Goal: Browse casually: Explore the website without a specific task or goal

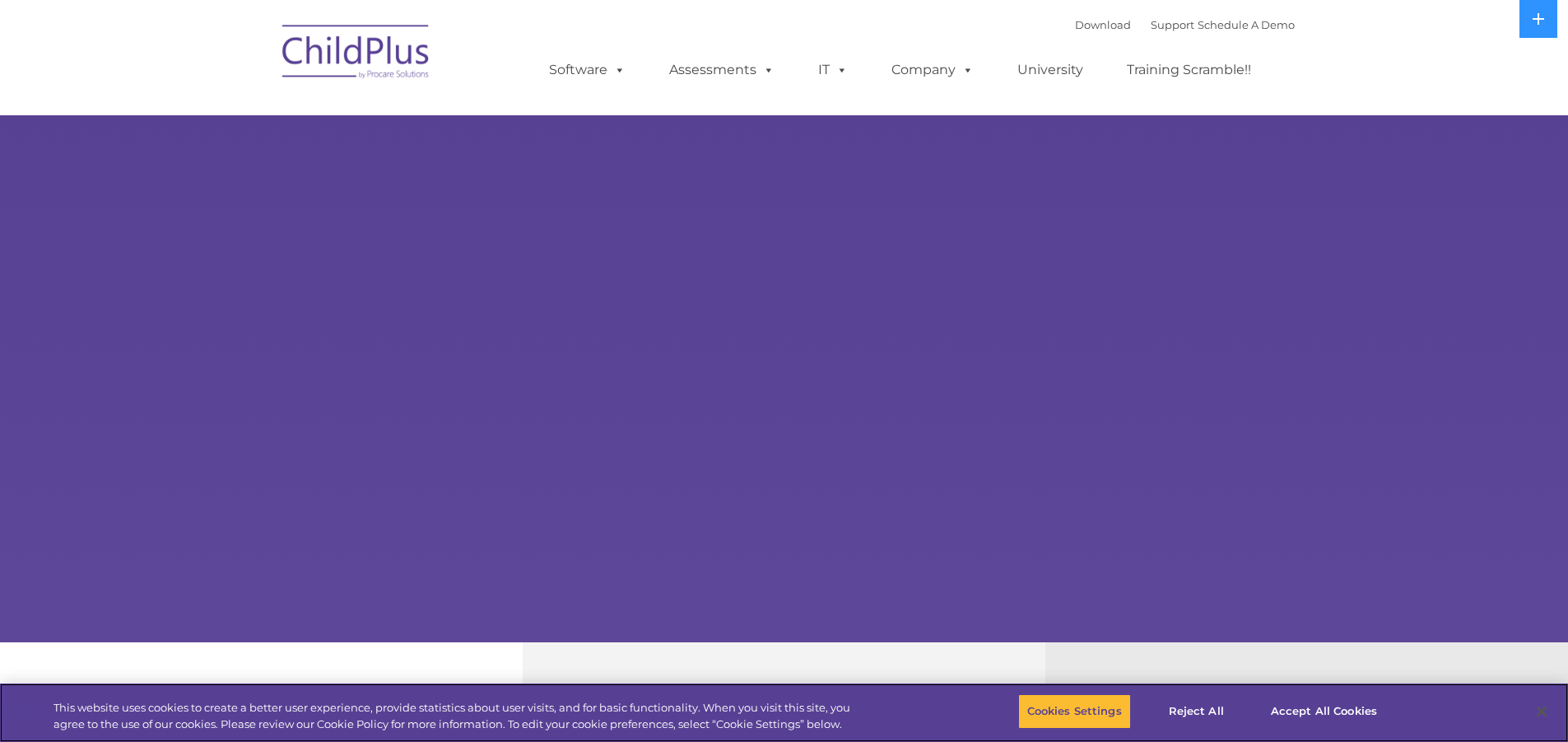
select select "MEDIUM"
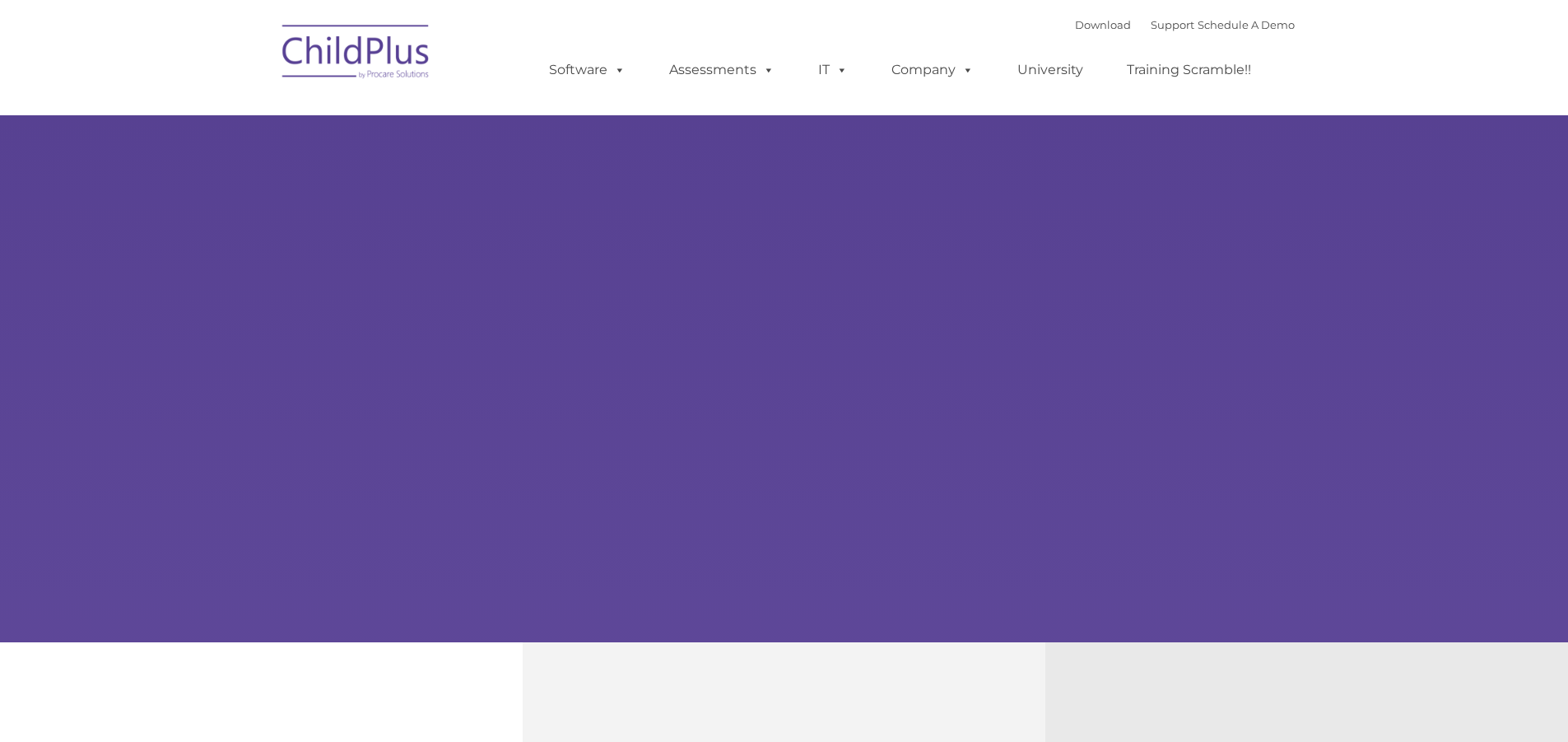
type input ""
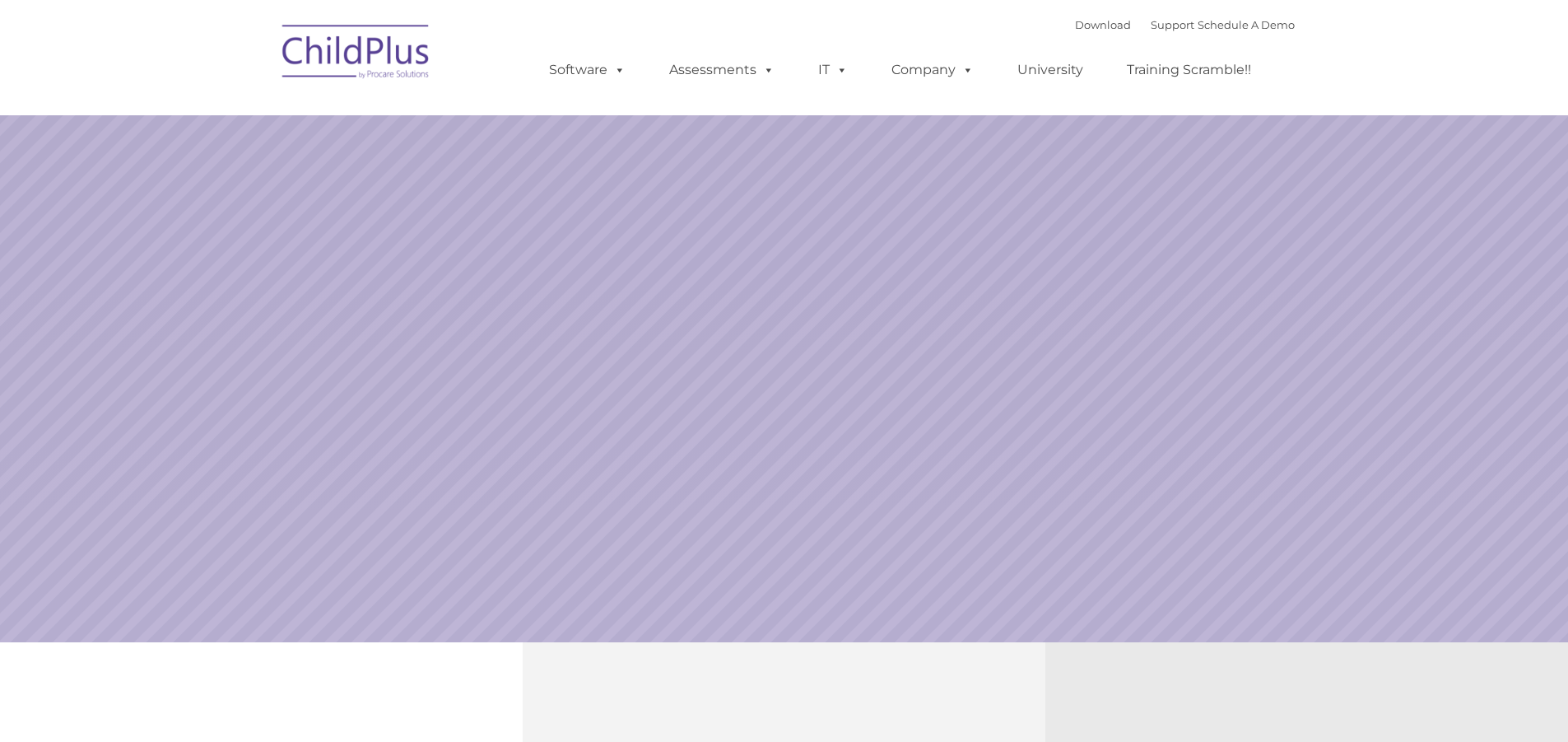
select select "MEDIUM"
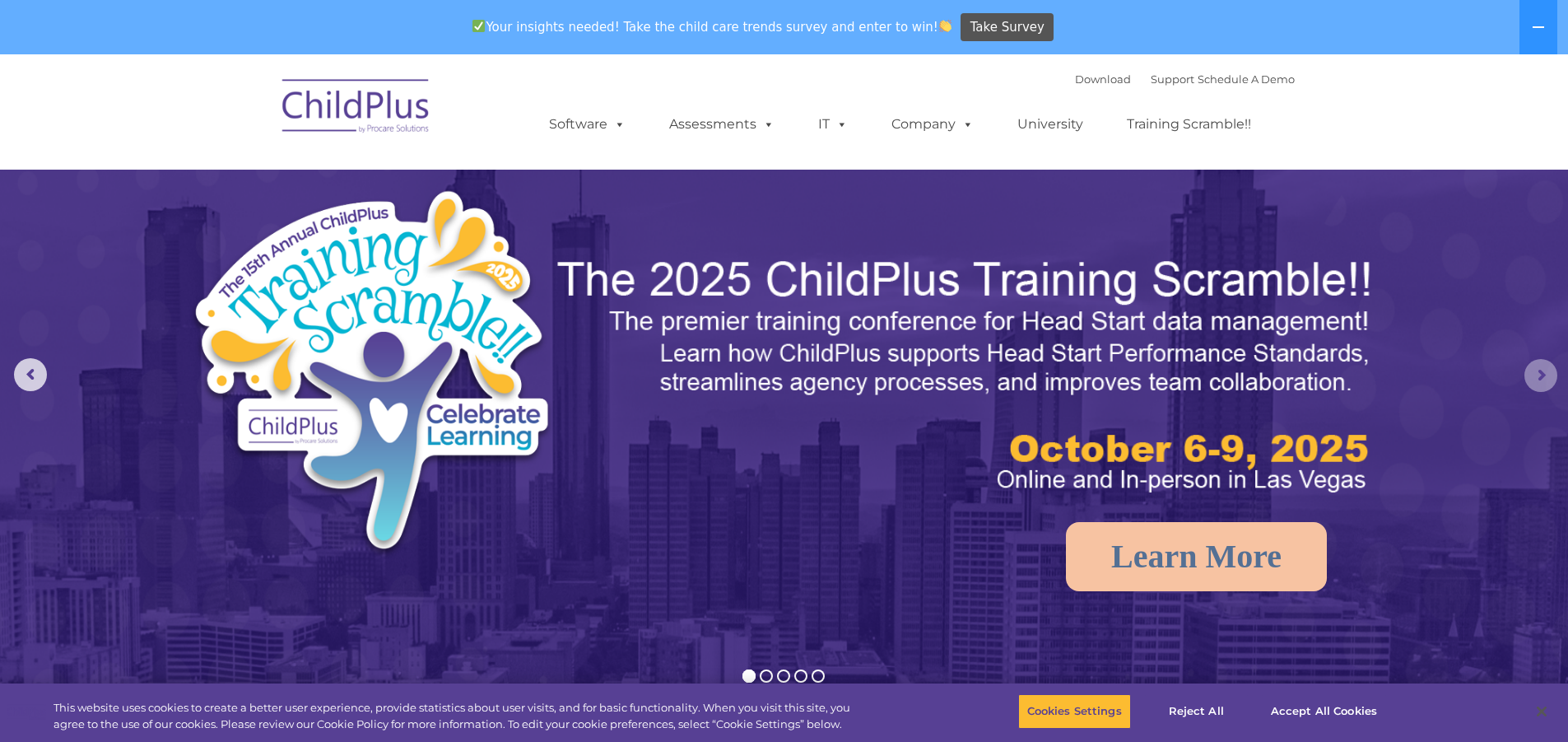
click at [1534, 379] on rs-arrow at bounding box center [1541, 375] width 33 height 33
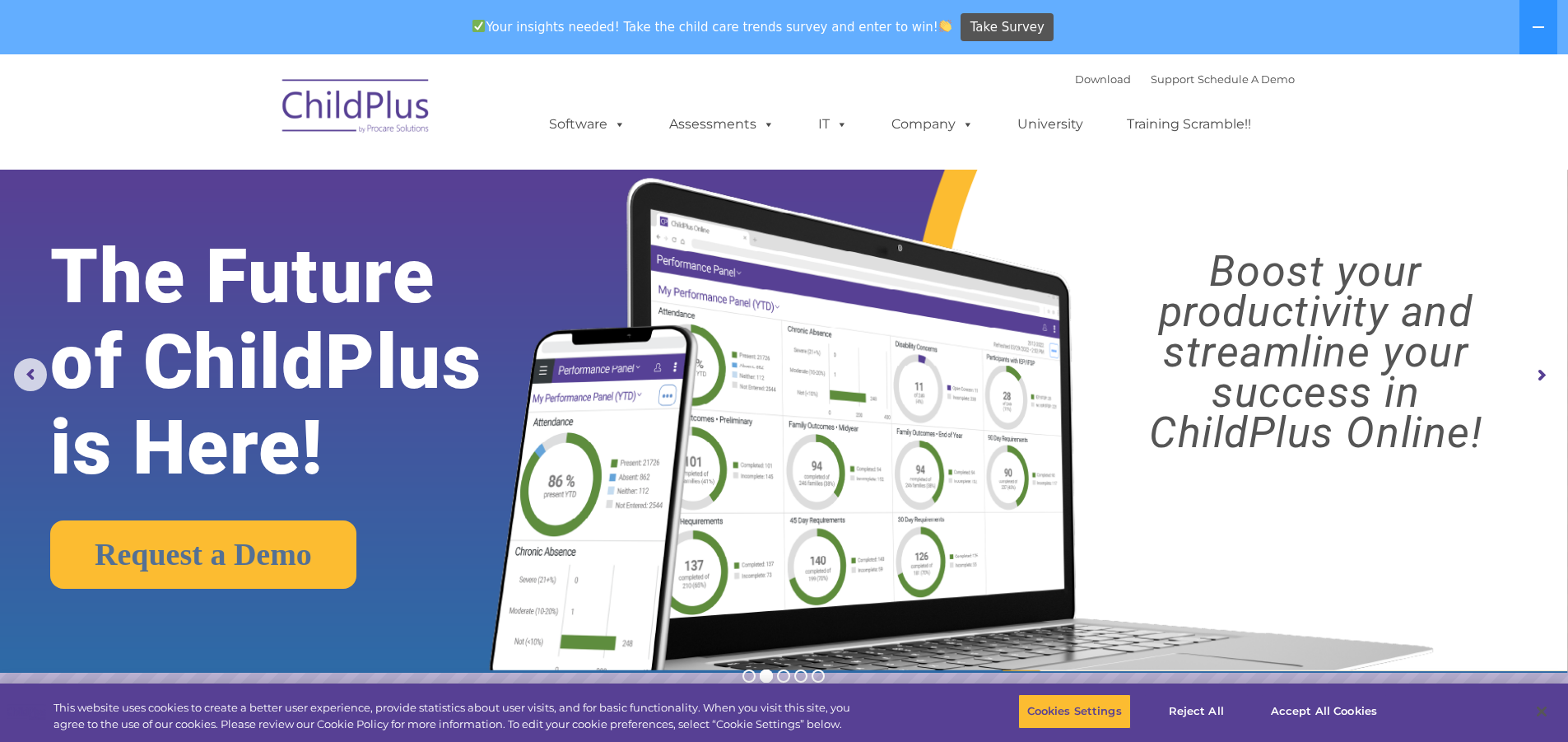
click at [1538, 374] on rs-arrow at bounding box center [1541, 375] width 33 height 33
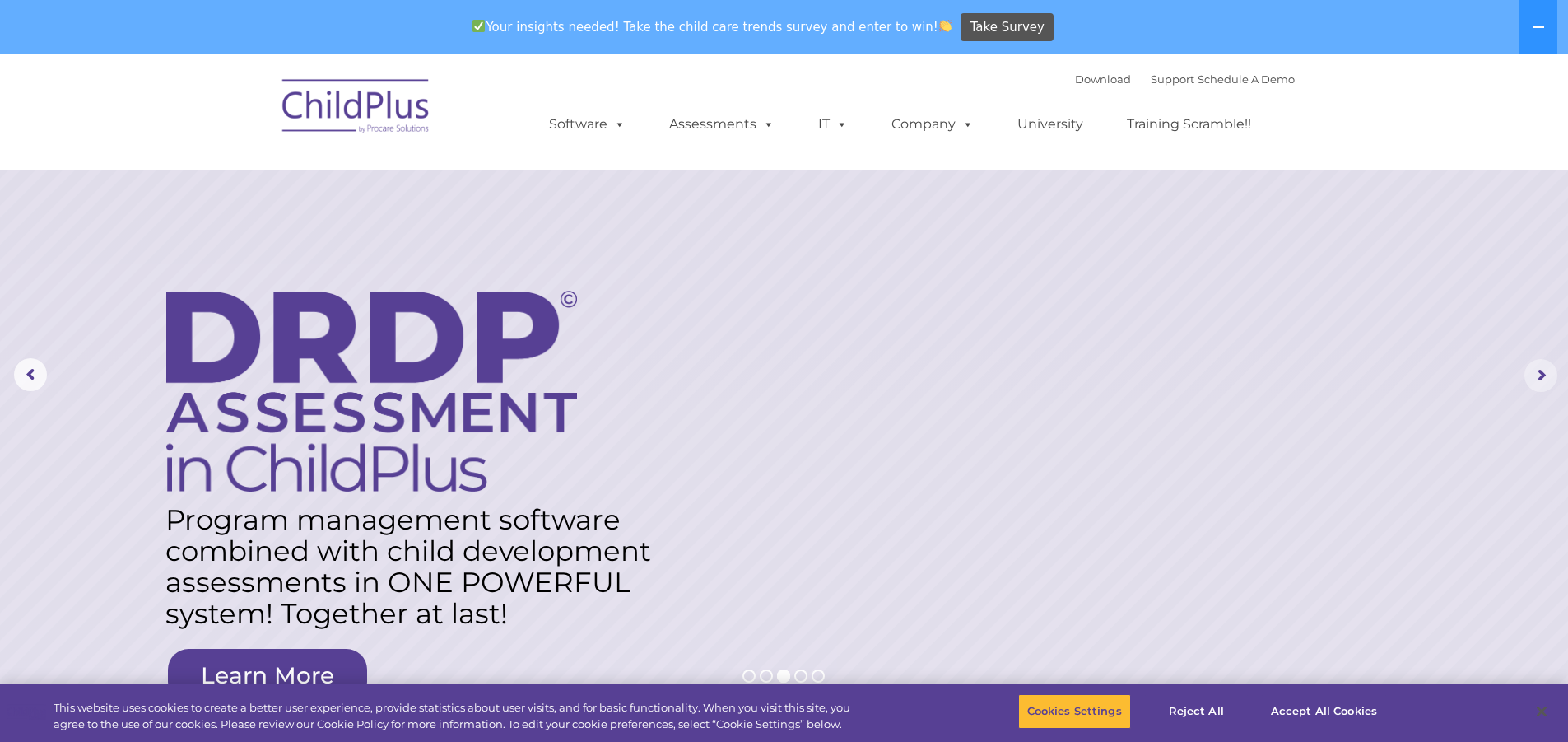
click at [1538, 374] on rs-arrow at bounding box center [1541, 375] width 33 height 33
